Goal: Complete application form: Complete application form

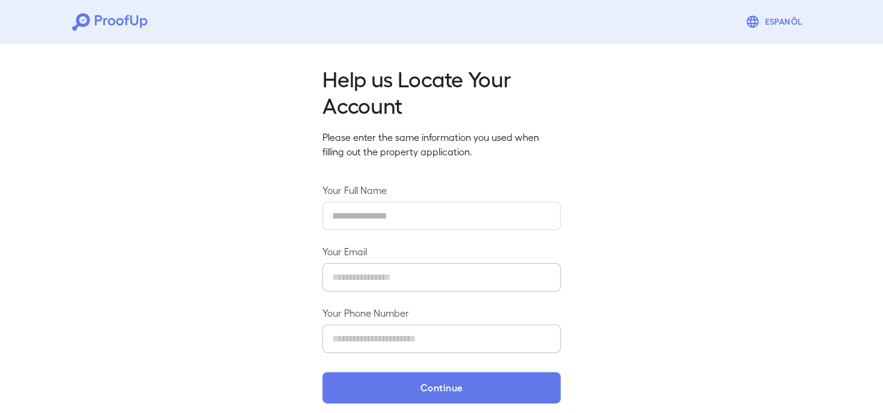
type input "**********"
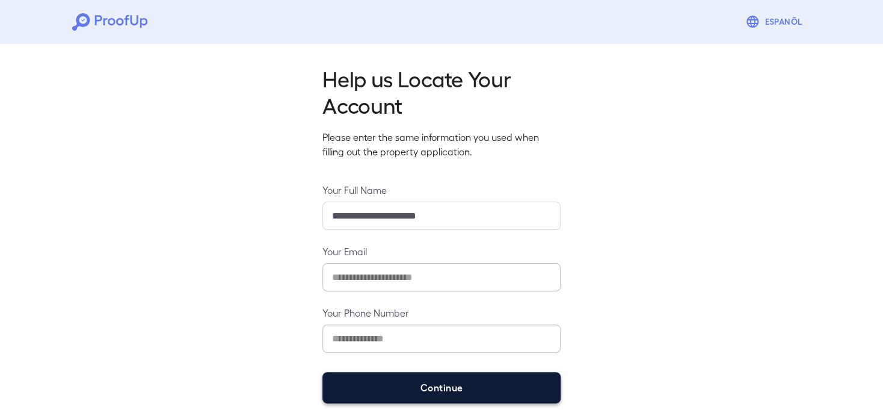
click at [419, 391] on button "Continue" at bounding box center [441, 387] width 238 height 31
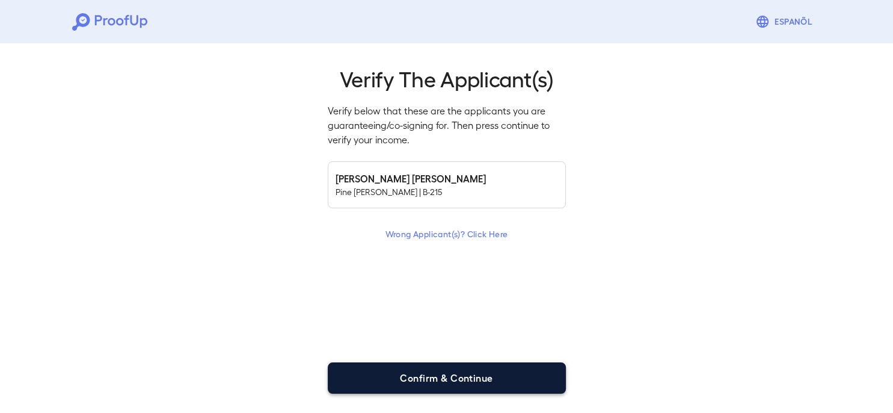
click at [425, 383] on button "Confirm & Continue" at bounding box center [447, 377] width 238 height 31
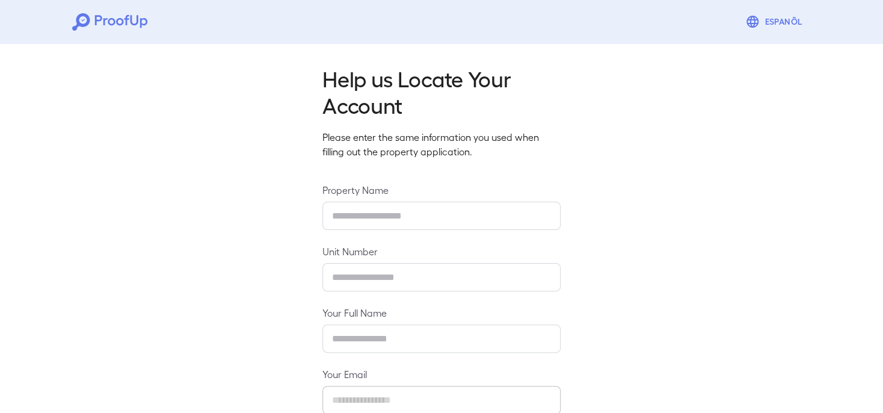
type input "**********"
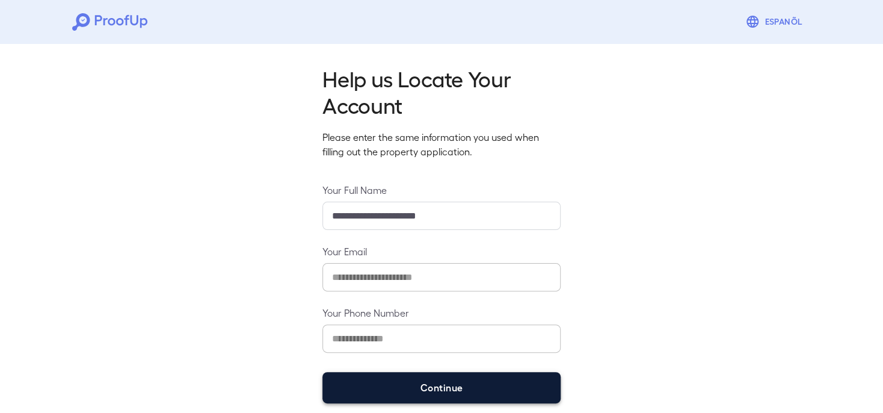
click at [451, 386] on button "Continue" at bounding box center [441, 387] width 238 height 31
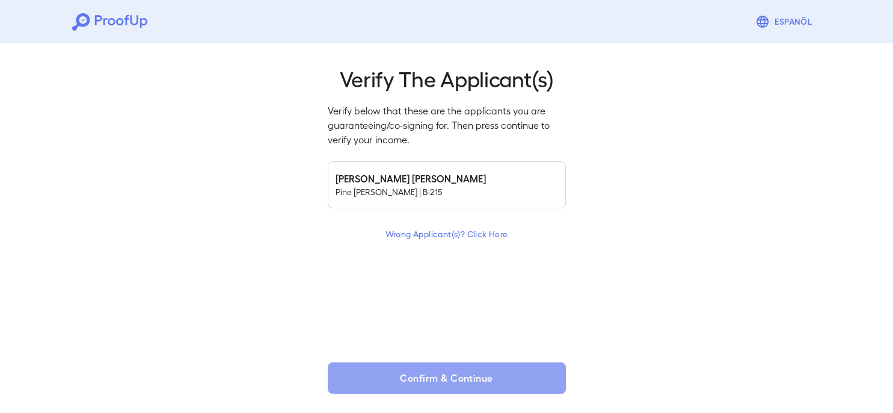
click at [451, 386] on button "Confirm & Continue" at bounding box center [447, 377] width 238 height 31
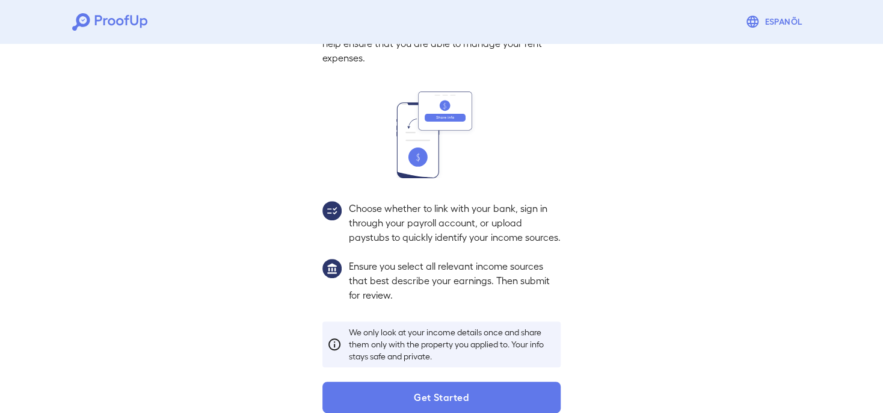
scroll to position [115, 0]
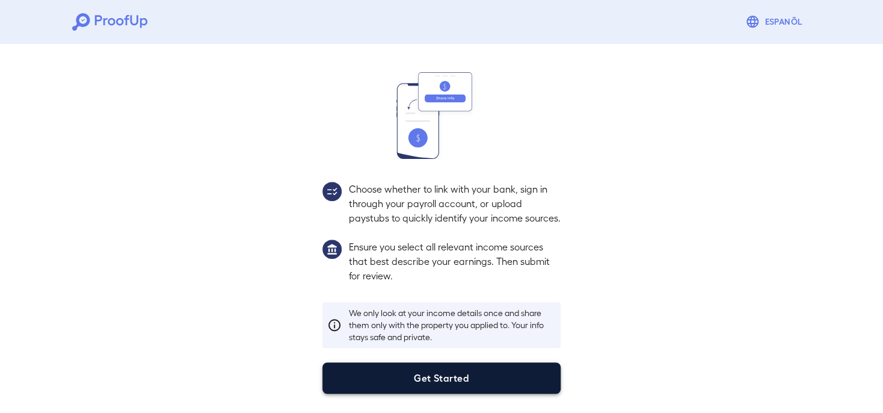
click at [417, 380] on button "Get Started" at bounding box center [441, 377] width 238 height 31
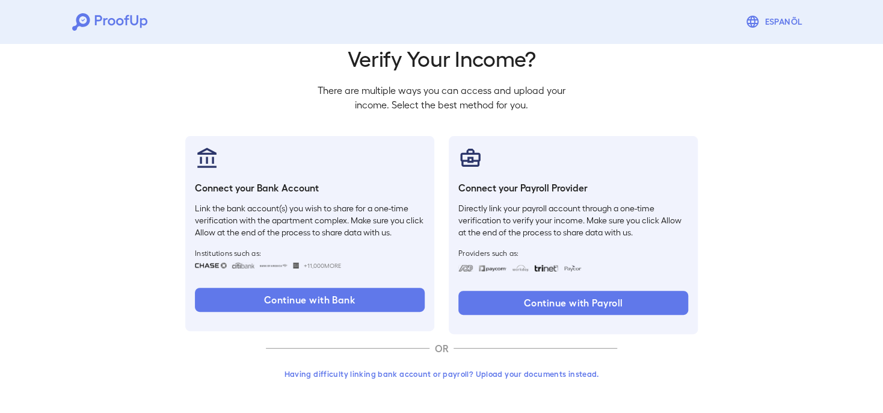
scroll to position [47, 0]
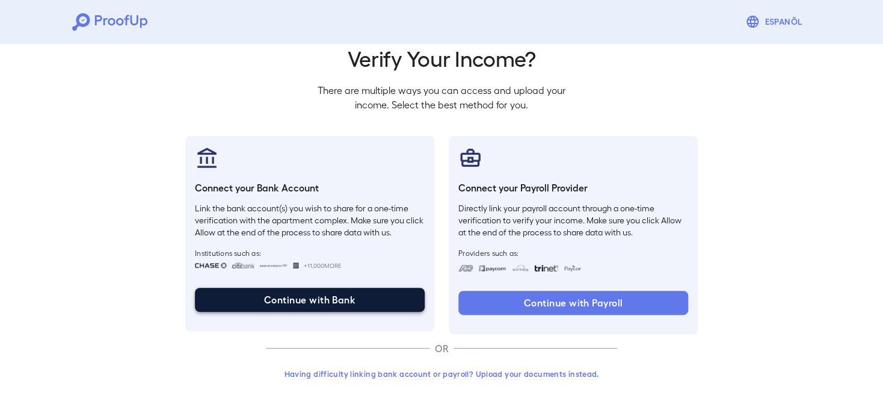
click at [355, 304] on button "Continue with Bank" at bounding box center [310, 300] width 230 height 24
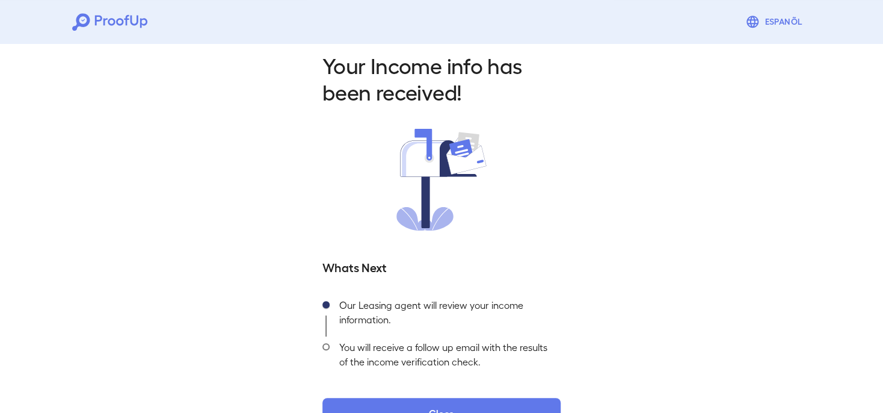
scroll to position [48, 0]
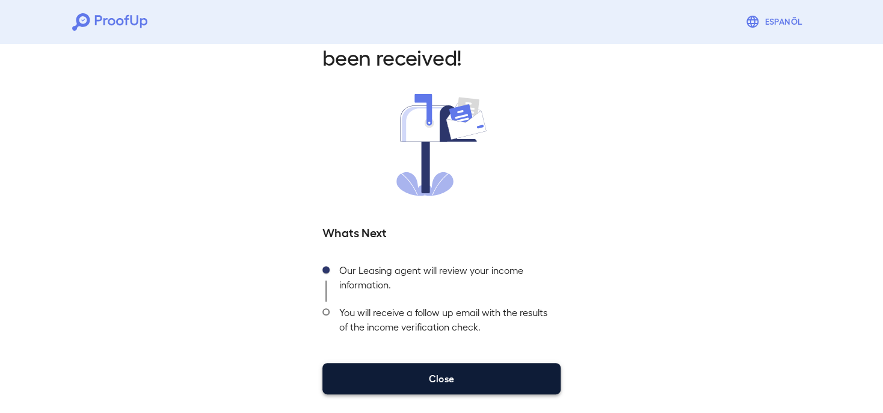
click at [401, 374] on button "Close" at bounding box center [441, 378] width 238 height 31
